Goal: Information Seeking & Learning: Find specific fact

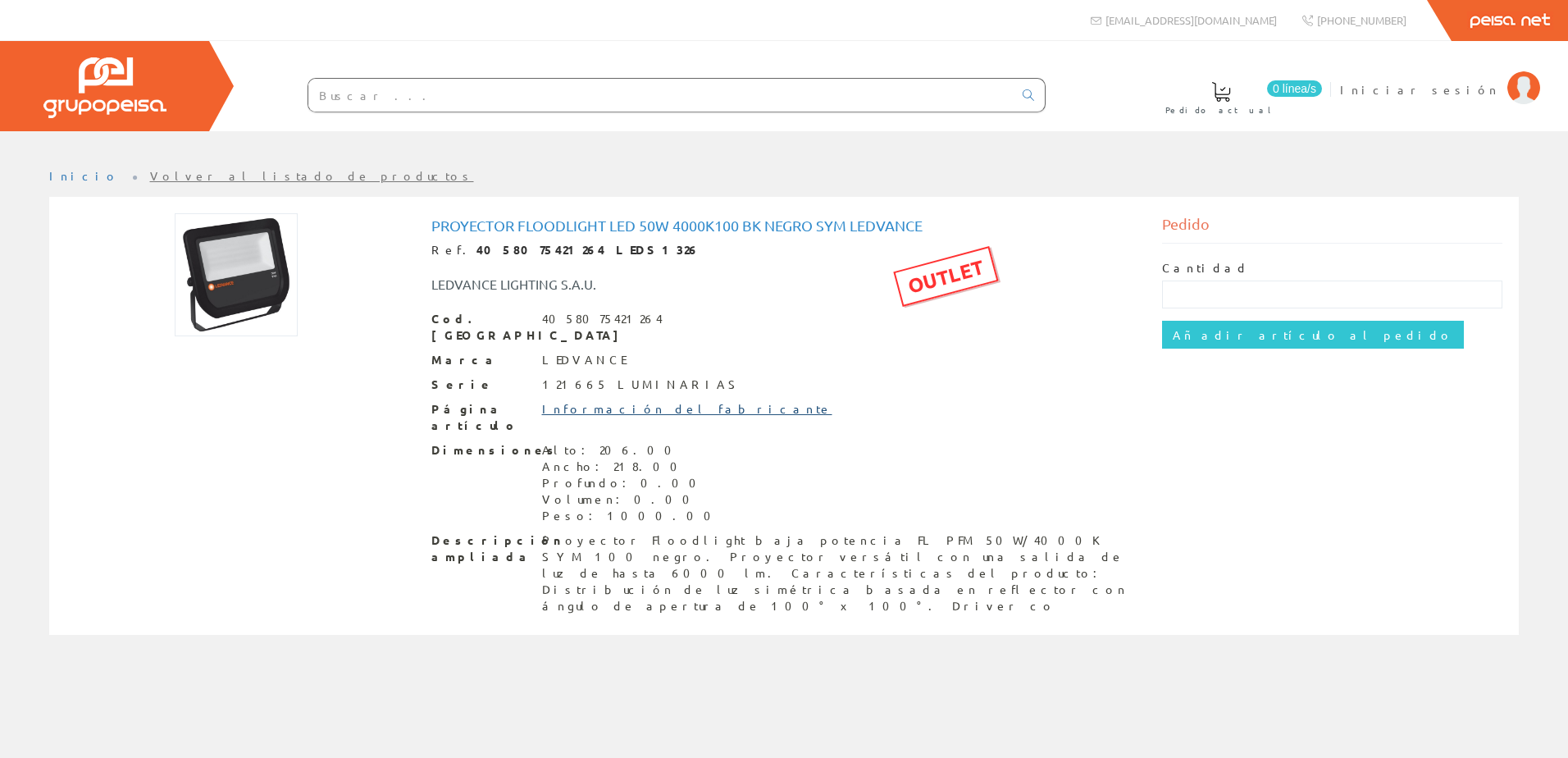
click at [599, 401] on link "Información del fabricante" at bounding box center [687, 408] width 290 height 15
drag, startPoint x: 600, startPoint y: 249, endPoint x: 425, endPoint y: 249, distance: 175.0
click at [425, 249] on div "Proyector floodlight led 50w 4000k100 BK negro sym Ledvance Ref. 4058075421264 …" at bounding box center [784, 418] width 731 height 409
copy div "Ref. 4058075421264 LEDS1326"
click at [730, 244] on div "Ref. 4058075421264 LEDS1326" at bounding box center [784, 250] width 706 height 16
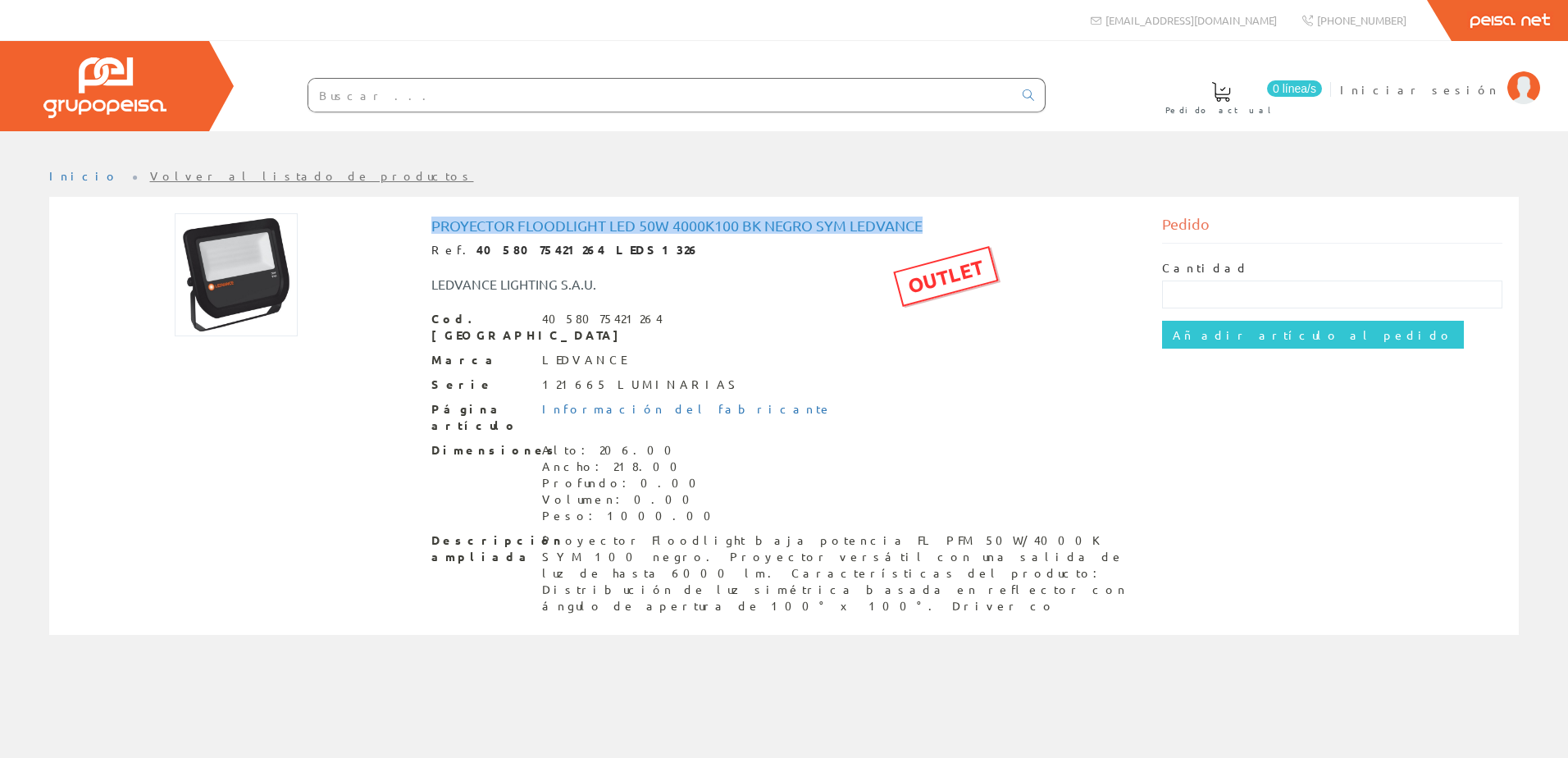
drag, startPoint x: 924, startPoint y: 225, endPoint x: 429, endPoint y: 226, distance: 495.0
click at [429, 226] on div "Proyector floodlight led 50w 4000k100 BK negro sym Ledvance Ref. 4058075421264 …" at bounding box center [784, 418] width 731 height 409
copy h1 "Proyector floodlight led 50w 4000k100 BK negro sym Ledvance"
drag, startPoint x: 598, startPoint y: 251, endPoint x: 421, endPoint y: 245, distance: 177.1
click at [421, 245] on div "Proyector floodlight led 50w 4000k100 BK negro sym Ledvance Ref. 4058075421264 …" at bounding box center [784, 418] width 731 height 409
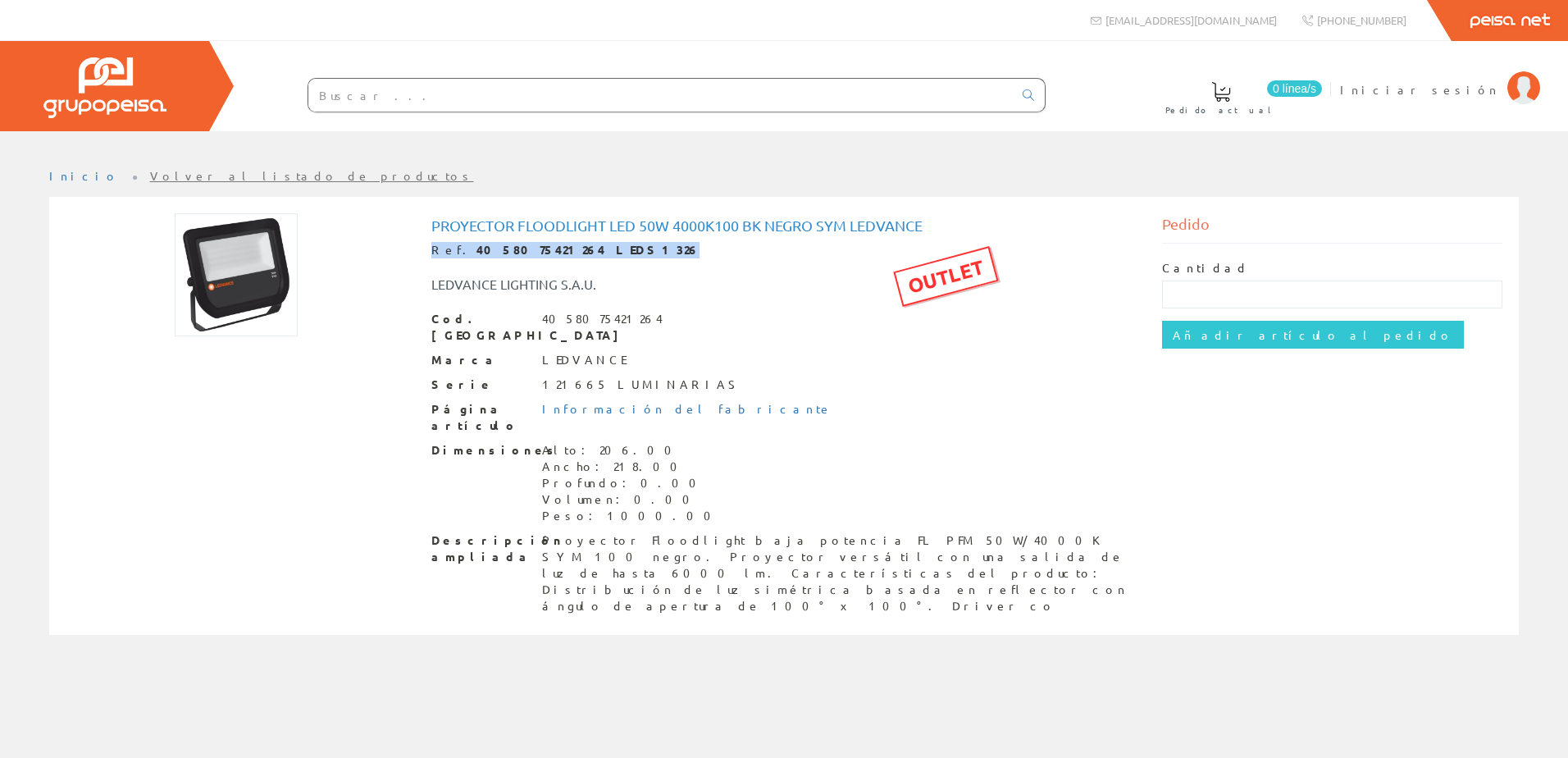
copy div "Ref. 4058075421264 LEDS1326"
